Goal: Information Seeking & Learning: Compare options

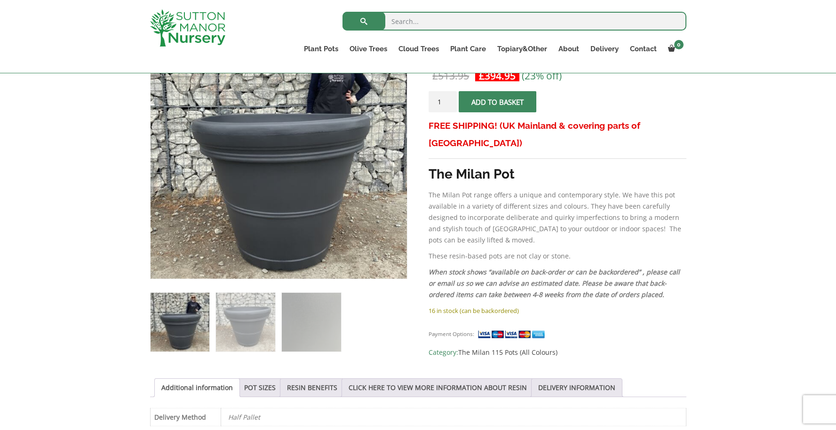
scroll to position [330, 0]
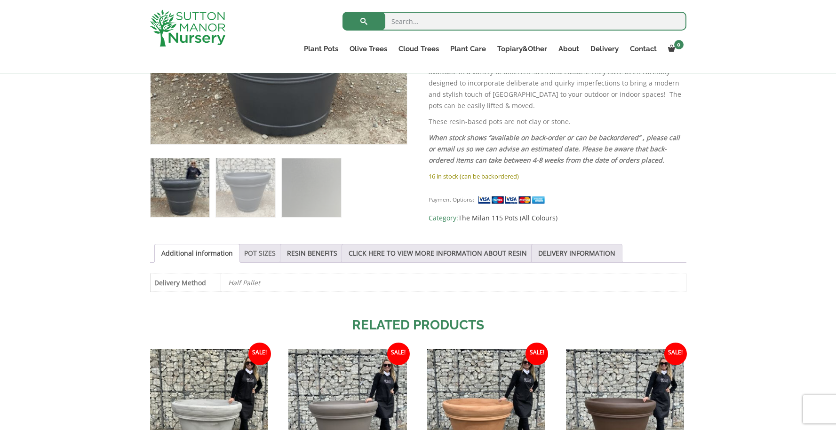
click at [264, 255] on link "POT SIZES" at bounding box center [260, 253] width 32 height 18
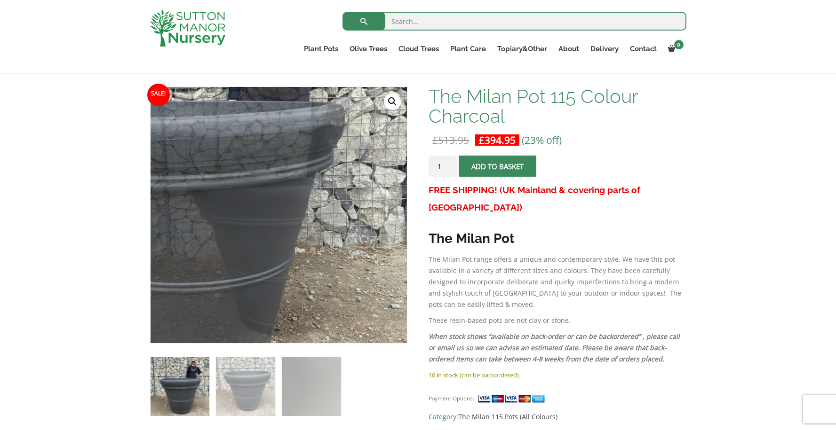
scroll to position [137, 0]
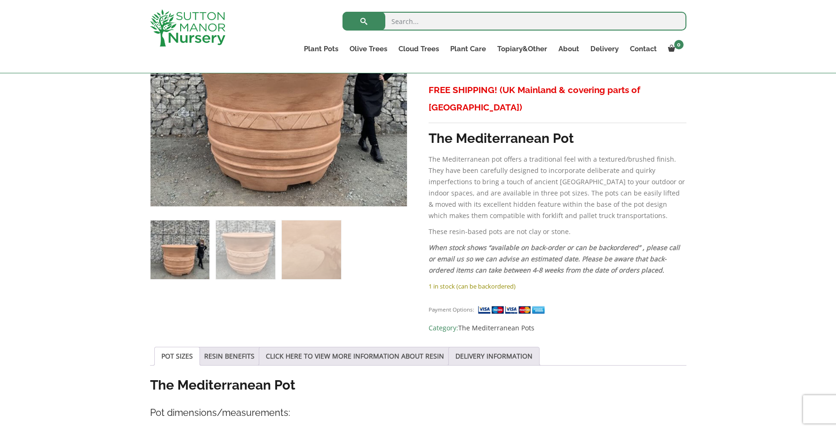
scroll to position [300, 0]
